Goal: Task Accomplishment & Management: Complete application form

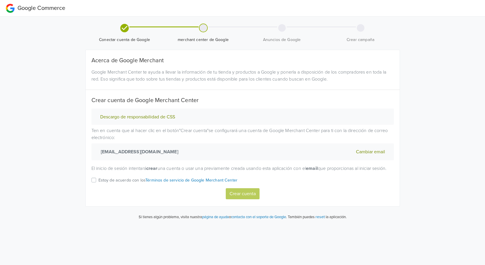
click at [98, 188] on label "Estoy de acuerdo con los Términos de servicio de Google Merchant Center" at bounding box center [167, 183] width 139 height 12
click at [0, 0] on input "Estoy de acuerdo con los Términos de servicio de Google Merchant Center" at bounding box center [0, 0] width 0 height 0
click at [245, 199] on button "Crear cuenta" at bounding box center [243, 193] width 34 height 11
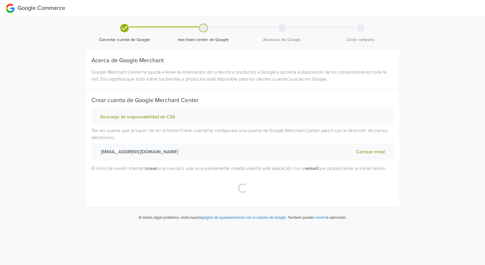
click at [72, 150] on div "Google Commerce Conectar cuenta de Google merchant center de Google Anuncios de…" at bounding box center [242, 113] width 485 height 226
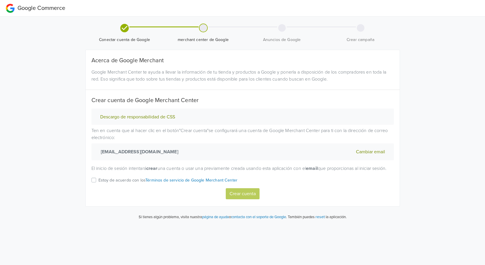
click at [91, 185] on div "Descargo de responsabilidad de CSS Ten en cuenta que al hacer clic en el botón …" at bounding box center [242, 154] width 311 height 91
click at [91, 189] on div "Descargo de responsabilidad de CSS Ten en cuenta que al hacer clic en el botón …" at bounding box center [242, 154] width 311 height 91
click at [98, 188] on label "Estoy de acuerdo con los Términos de servicio de Google Merchant Center" at bounding box center [167, 183] width 139 height 12
click at [0, 0] on input "Estoy de acuerdo con los Términos de servicio de Google Merchant Center" at bounding box center [0, 0] width 0 height 0
click at [254, 198] on button "Crear cuenta" at bounding box center [243, 193] width 34 height 11
